Goal: Information Seeking & Learning: Learn about a topic

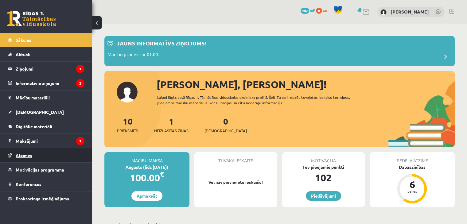
click at [17, 153] on span "Atzīmes" at bounding box center [24, 156] width 17 height 6
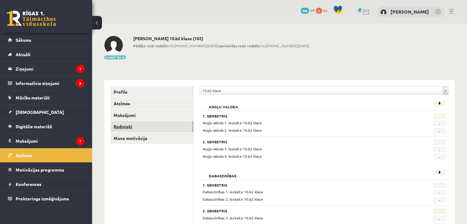
click at [122, 124] on link "Radinieki" at bounding box center [151, 126] width 83 height 11
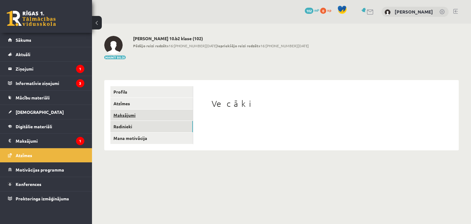
click at [131, 113] on link "Maksājumi" at bounding box center [151, 115] width 83 height 11
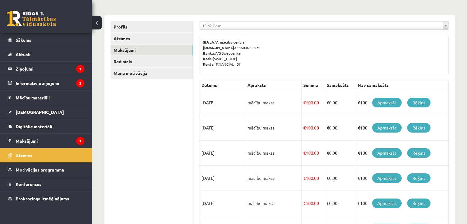
scroll to position [63, 0]
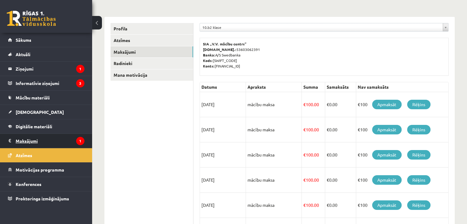
click at [73, 141] on legend "Maksājumi 1" at bounding box center [50, 141] width 69 height 14
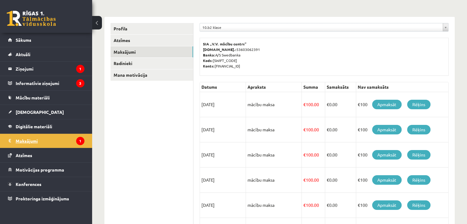
click at [70, 138] on legend "Maksājumi 1" at bounding box center [50, 141] width 69 height 14
click at [63, 69] on legend "Ziņojumi 1" at bounding box center [50, 69] width 69 height 14
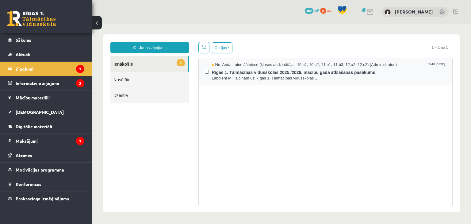
click at [325, 80] on div "No: Anda Laine Jātniece (klases audzinātāja - 10.c1, 10.c2, 11.b1, 11.b3, 12.a2…" at bounding box center [326, 71] width 254 height 26
click at [59, 143] on legend "Maksājumi 1" at bounding box center [50, 141] width 69 height 14
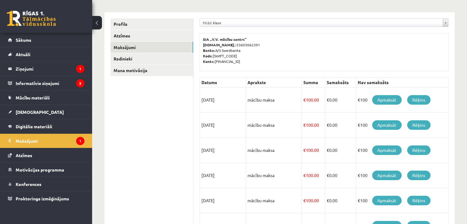
scroll to position [67, 0]
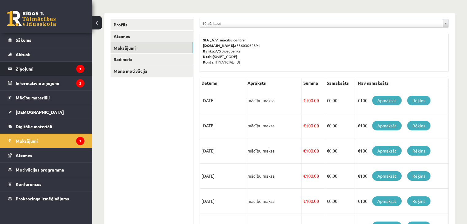
click at [67, 70] on legend "Ziņojumi 1" at bounding box center [50, 69] width 69 height 14
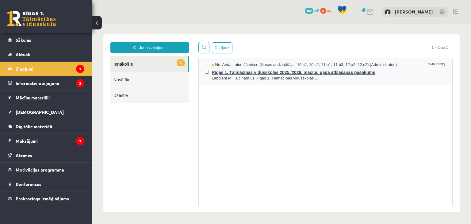
click at [242, 76] on span "Labdien! Mīļi aicinām uz Rīgas 1. Tālmācības vidusskolas ..." at bounding box center [329, 79] width 235 height 6
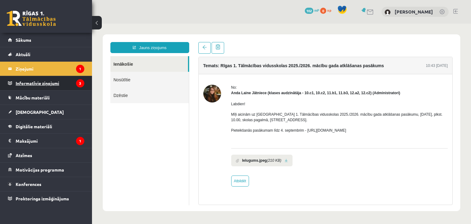
click at [68, 83] on legend "Informatīvie ziņojumi 3" at bounding box center [50, 83] width 69 height 14
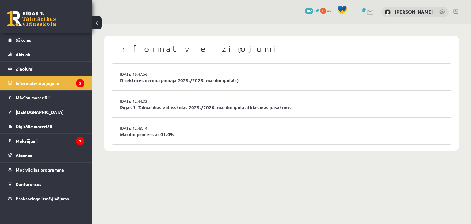
click at [195, 115] on li "29.08.2025 12:44:33 Rīgas 1. Tālmācības vidusskolas 2025./2026. mācību gada atk…" at bounding box center [281, 104] width 339 height 27
click at [186, 139] on li "29.08.2025 12:43:14 Mācību process ar 01.09." at bounding box center [281, 131] width 339 height 27
click at [172, 131] on link "Mācību process ar 01.09." at bounding box center [282, 134] width 324 height 7
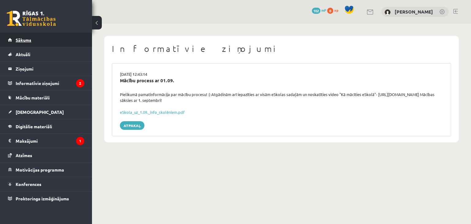
click at [47, 37] on link "Sākums" at bounding box center [46, 40] width 76 height 14
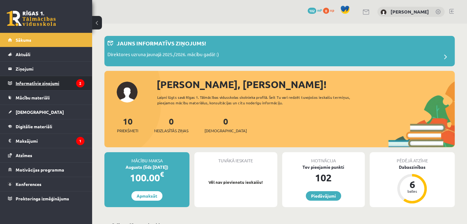
click at [66, 81] on legend "Informatīvie ziņojumi 2" at bounding box center [50, 83] width 69 height 14
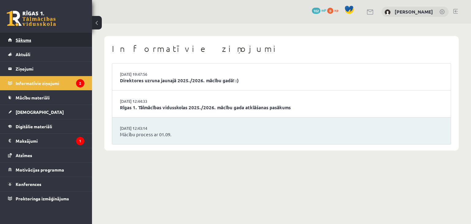
click at [34, 36] on link "Sākums" at bounding box center [46, 40] width 76 height 14
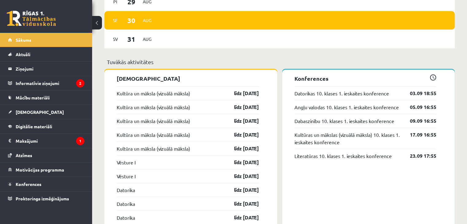
scroll to position [452, 0]
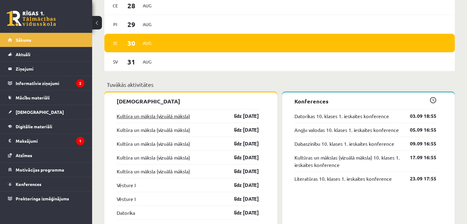
click at [188, 116] on link "Kultūra un māksla (vizuālā māksla)" at bounding box center [153, 115] width 73 height 7
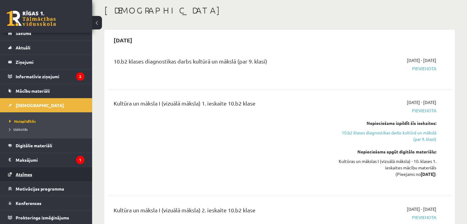
scroll to position [61, 0]
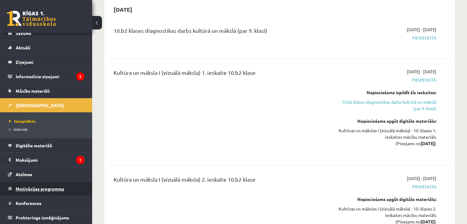
click at [52, 188] on span "Motivācijas programma" at bounding box center [40, 189] width 48 height 6
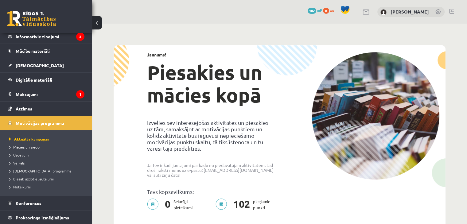
click at [22, 165] on link "Veikals" at bounding box center [47, 163] width 77 height 6
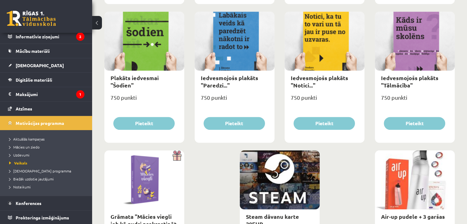
scroll to position [719, 0]
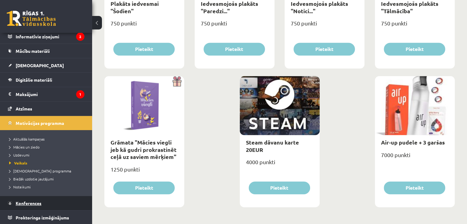
click at [43, 203] on link "Konferences" at bounding box center [46, 203] width 76 height 14
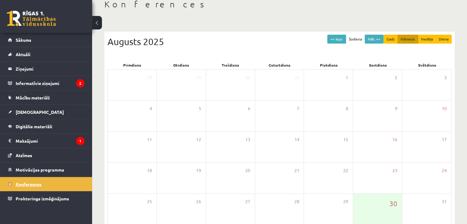
scroll to position [38, 0]
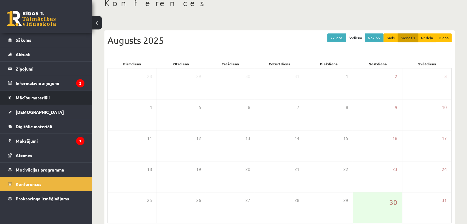
click at [58, 97] on link "Mācību materiāli" at bounding box center [46, 98] width 76 height 14
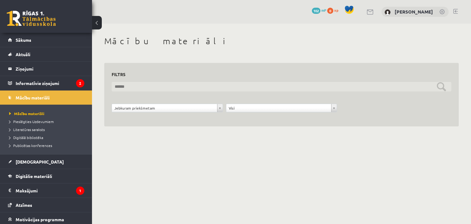
click at [444, 90] on input "text" at bounding box center [282, 87] width 340 height 10
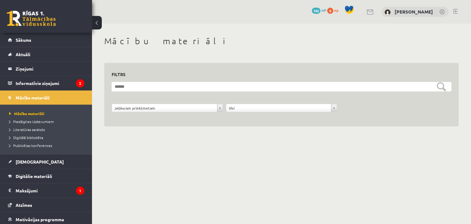
click at [39, 126] on li "Literatūras saraksts" at bounding box center [47, 130] width 77 height 8
click at [41, 130] on span "Literatūras saraksts" at bounding box center [30, 129] width 42 height 5
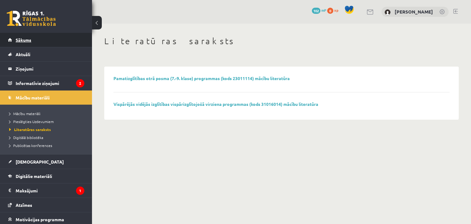
click at [72, 41] on link "Sākums" at bounding box center [46, 40] width 76 height 14
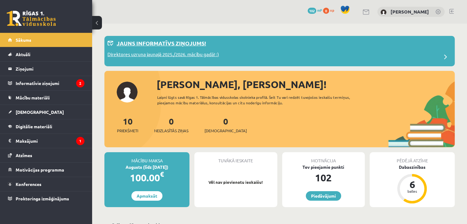
click at [209, 52] on p "Direktores uzruna jaunajā 2025./2026. mācību gadā! :)" at bounding box center [162, 55] width 111 height 9
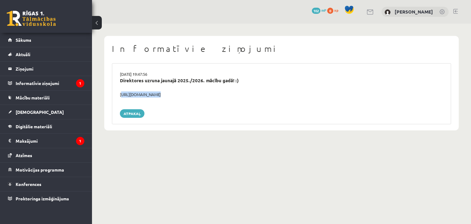
drag, startPoint x: 120, startPoint y: 94, endPoint x: 209, endPoint y: 99, distance: 89.1
click at [209, 99] on div "[DATE] 19:47:56 Direktores uzruna jaunajā 2025./2026. mācību gadā! :) [URL][DOM…" at bounding box center [281, 93] width 339 height 61
copy div "[URL][DOMAIN_NAME]"
click at [122, 114] on link "Atpakaļ" at bounding box center [132, 113] width 25 height 9
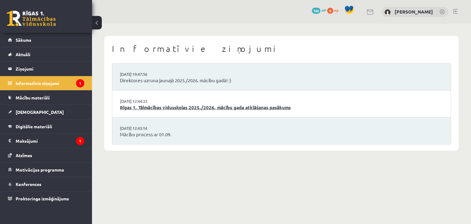
click at [267, 108] on link "Rīgas 1. Tālmācības vidusskolas 2025./2026. mācību gada atklāšanas pasākums" at bounding box center [282, 107] width 324 height 7
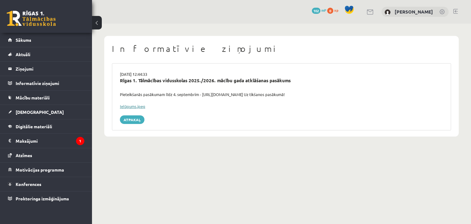
click at [137, 105] on link "Ielūgums.jpeg" at bounding box center [132, 106] width 25 height 5
click at [68, 140] on legend "Maksājumi 1" at bounding box center [50, 141] width 69 height 14
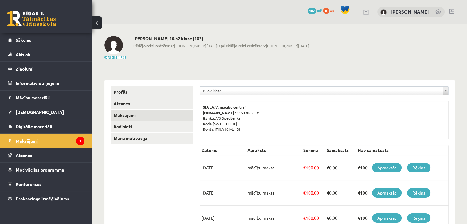
click at [82, 142] on icon "1" at bounding box center [80, 141] width 8 height 8
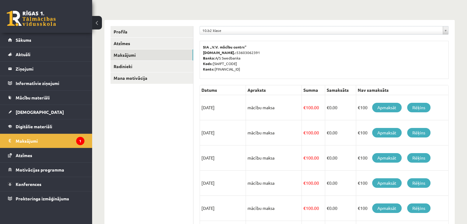
scroll to position [61, 0]
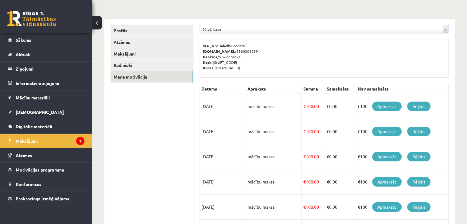
click at [140, 80] on link "Mana motivācija" at bounding box center [151, 76] width 83 height 11
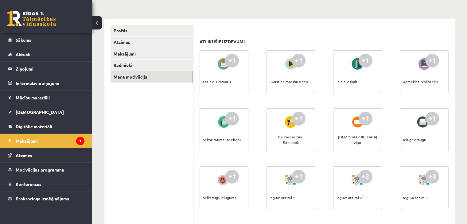
click at [423, 68] on div at bounding box center [423, 64] width 17 height 14
click at [431, 60] on div "+1" at bounding box center [432, 61] width 14 height 14
click at [424, 77] on div "Apmeklēt bibliotēku" at bounding box center [420, 81] width 35 height 21
click at [421, 83] on div "Apmeklēt bibliotēku" at bounding box center [420, 81] width 35 height 21
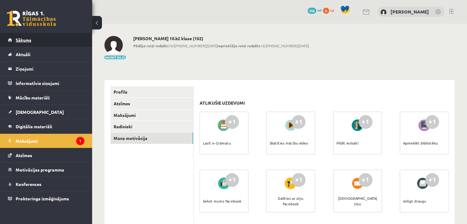
click at [44, 37] on link "Sākums" at bounding box center [46, 40] width 76 height 14
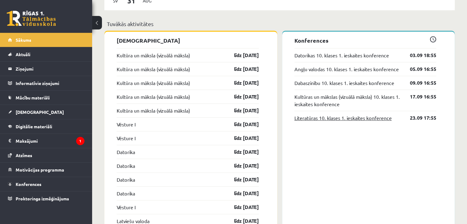
scroll to position [430, 0]
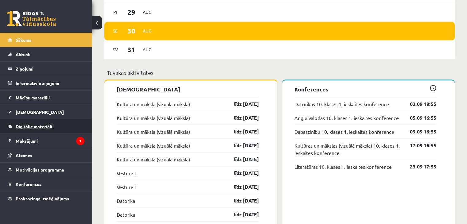
click at [61, 130] on link "Digitālie materiāli" at bounding box center [46, 126] width 76 height 14
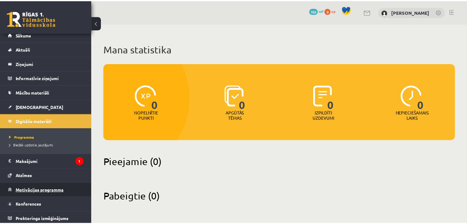
scroll to position [7, 0]
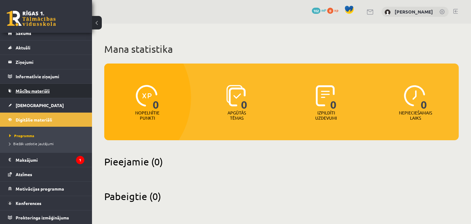
click at [55, 94] on link "Mācību materiāli" at bounding box center [46, 91] width 76 height 14
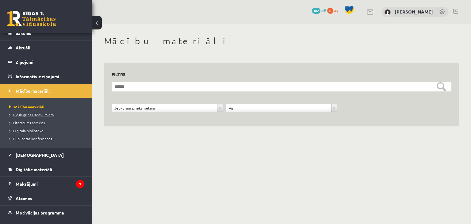
click at [44, 115] on span "Pieslēgties Uzdevumiem" at bounding box center [31, 114] width 45 height 5
click at [43, 116] on span "Pieslēgties Uzdevumiem" at bounding box center [33, 114] width 49 height 5
click at [41, 114] on span "Pieslēgties Uzdevumiem" at bounding box center [33, 114] width 49 height 5
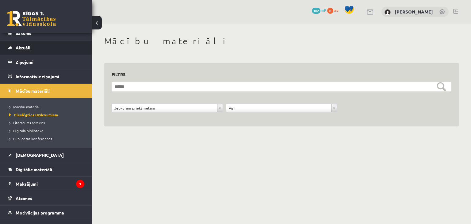
click at [51, 49] on link "Aktuāli" at bounding box center [46, 48] width 76 height 14
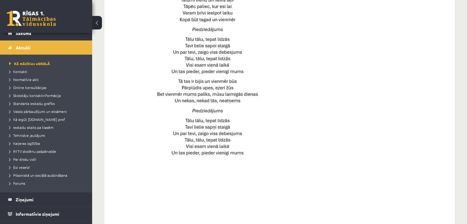
scroll to position [445, 0]
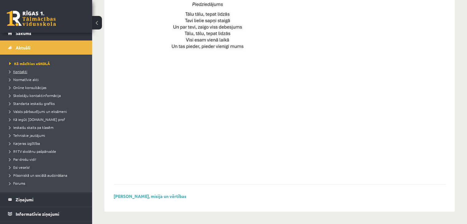
click at [25, 73] on span "Kontakti" at bounding box center [18, 71] width 18 height 5
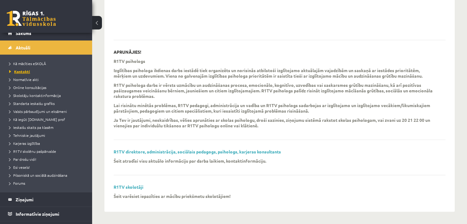
scroll to position [168, 0]
click at [136, 186] on link "R1TV skolotāji" at bounding box center [129, 187] width 30 height 6
click at [144, 152] on link "R1TV direktore, administrācija, sociālais pedagogs, psihologs, karjeras konsult…" at bounding box center [197, 152] width 167 height 6
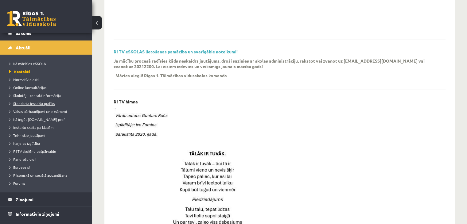
click at [45, 102] on span "Standarta ieskaišu grafiks" at bounding box center [31, 103] width 45 height 5
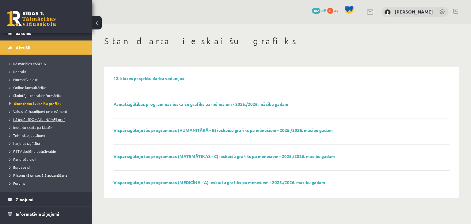
click at [46, 118] on span "Kā iegūt [DOMAIN_NAME] prof" at bounding box center [37, 119] width 56 height 5
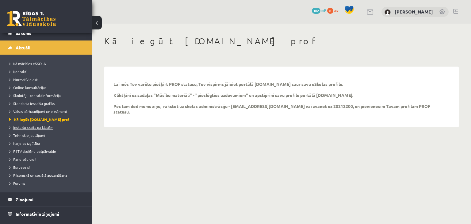
click at [46, 129] on span "Ieskaišu skaits pa klasēm" at bounding box center [31, 127] width 44 height 5
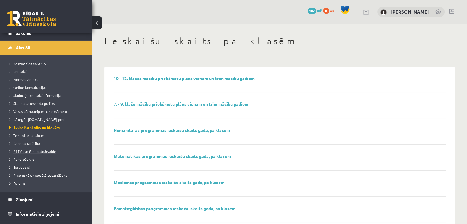
click at [41, 152] on span "R1TV skolēnu pašpārvalde" at bounding box center [32, 151] width 47 height 5
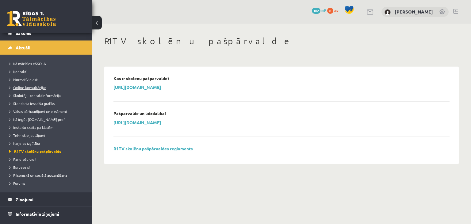
click at [35, 89] on span "Online konsultācijas" at bounding box center [27, 87] width 37 height 5
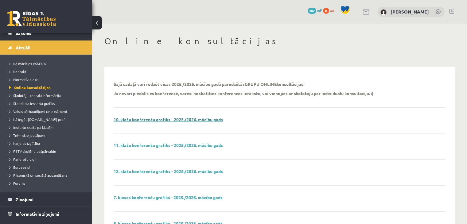
click at [190, 120] on link "10. klašu konferenču grafiks - 2025./2026. mācību gads" at bounding box center [168, 120] width 109 height 6
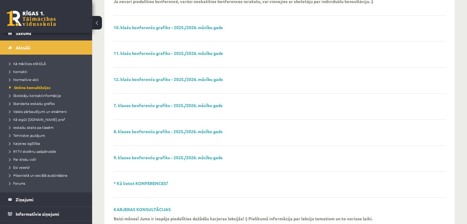
scroll to position [153, 0]
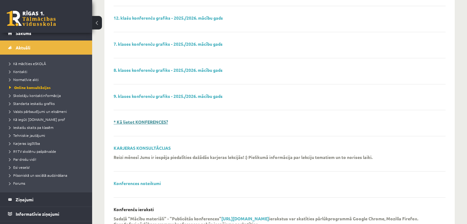
click at [146, 123] on link "* Kā lietot KONFERENCES?" at bounding box center [141, 122] width 54 height 6
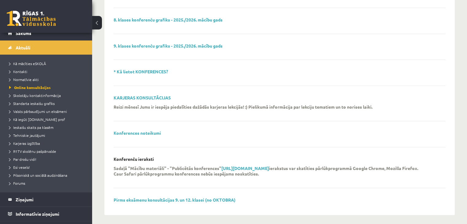
scroll to position [207, 0]
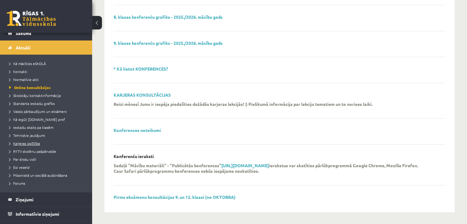
click at [28, 143] on span "Karjeras izglītība" at bounding box center [24, 143] width 31 height 5
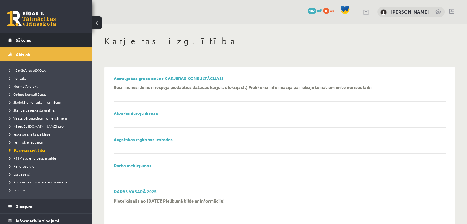
click at [34, 36] on link "Sākums" at bounding box center [46, 40] width 76 height 14
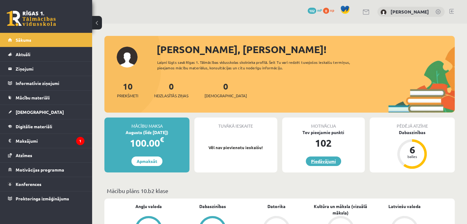
click at [327, 165] on link "Piedāvājumi" at bounding box center [323, 162] width 35 height 10
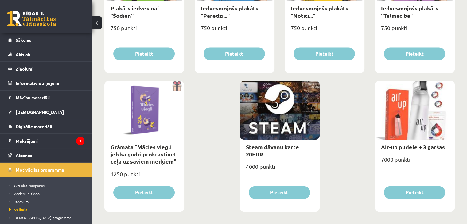
scroll to position [719, 0]
